Goal: Task Accomplishment & Management: Manage account settings

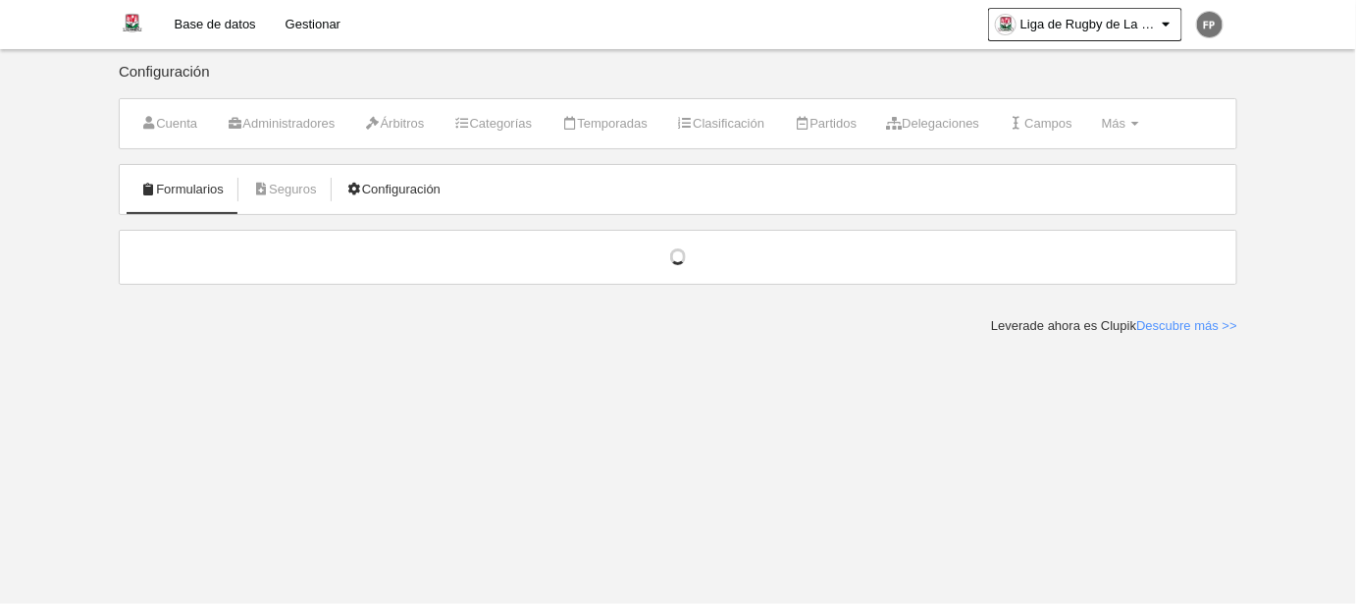
click at [423, 190] on link "Configuración" at bounding box center [394, 189] width 116 height 29
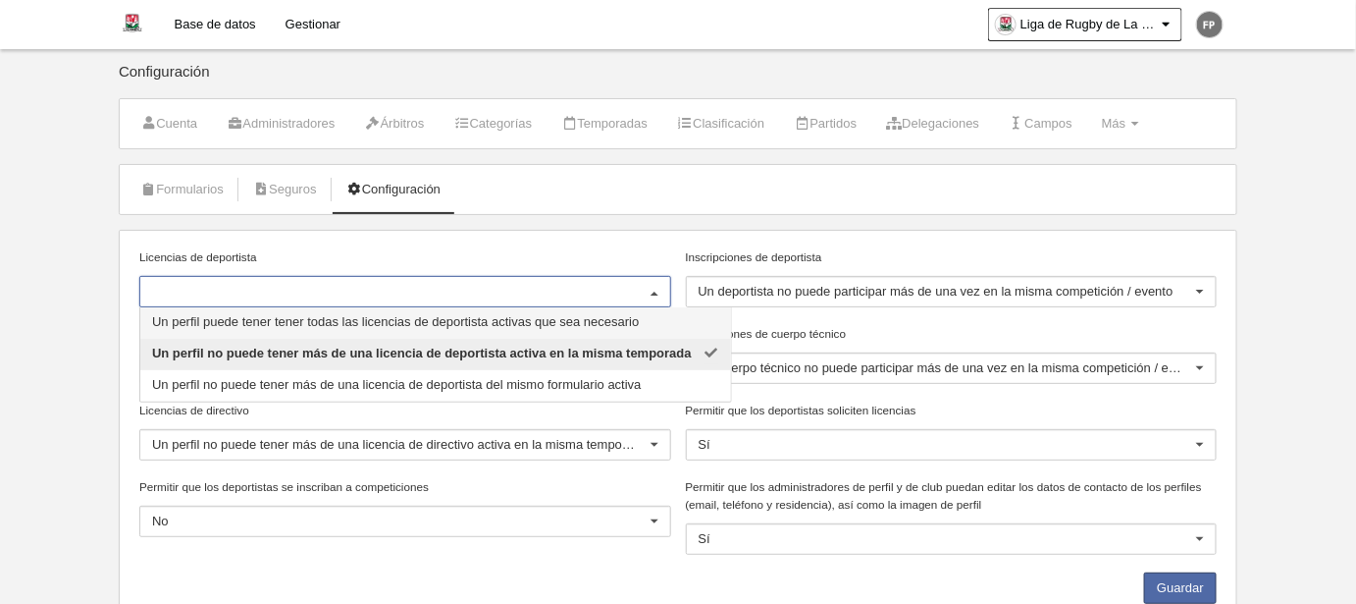
click at [281, 318] on span "Un perfil puede tener tener todas las licencias de deportista activas que sea n…" at bounding box center [395, 321] width 487 height 15
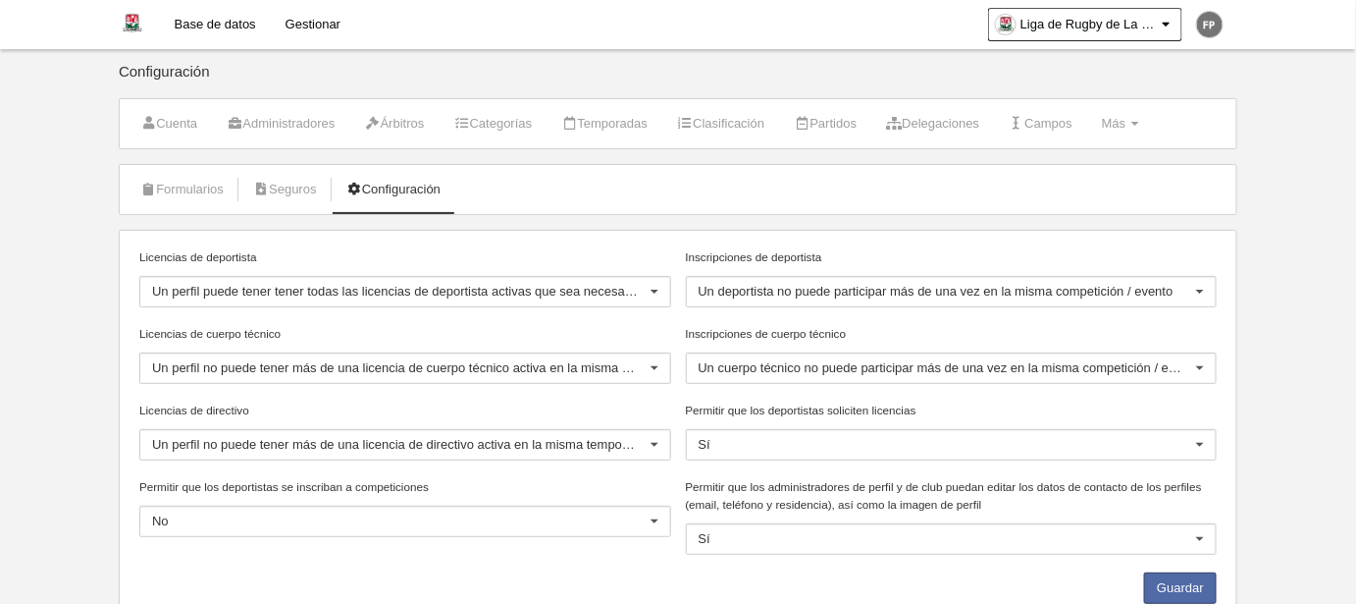
click at [209, 11] on link "Base de datos" at bounding box center [215, 24] width 111 height 49
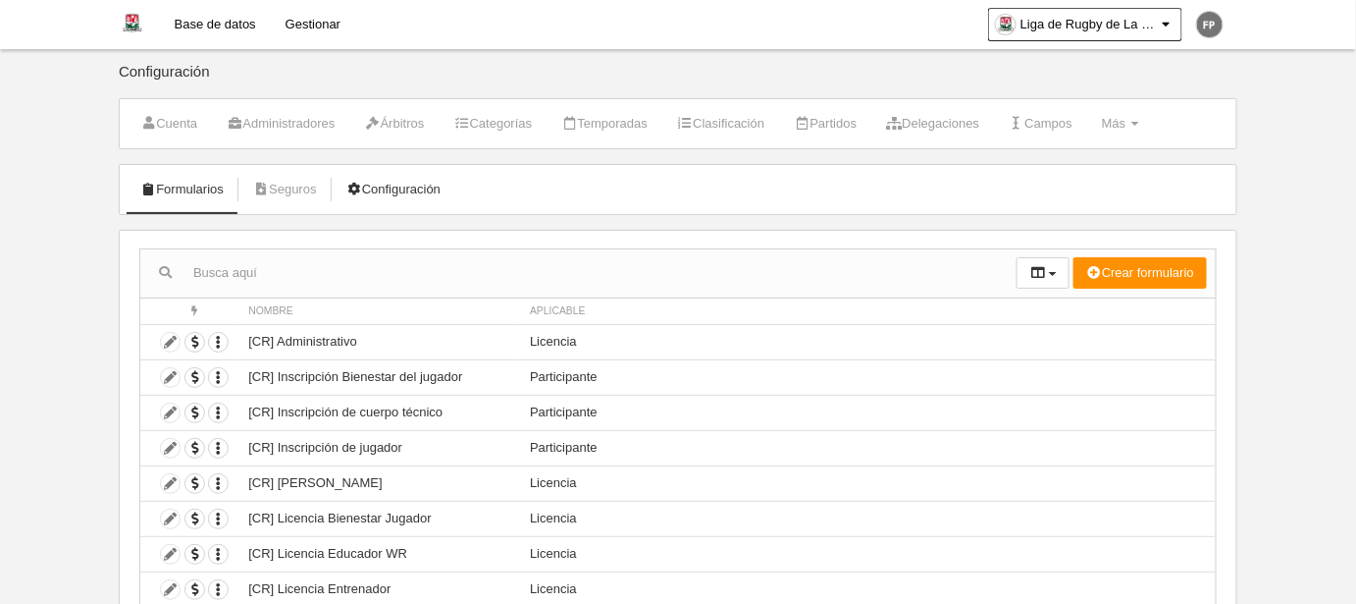
click at [375, 190] on link "Configuración" at bounding box center [394, 189] width 116 height 29
